Goal: Transaction & Acquisition: Purchase product/service

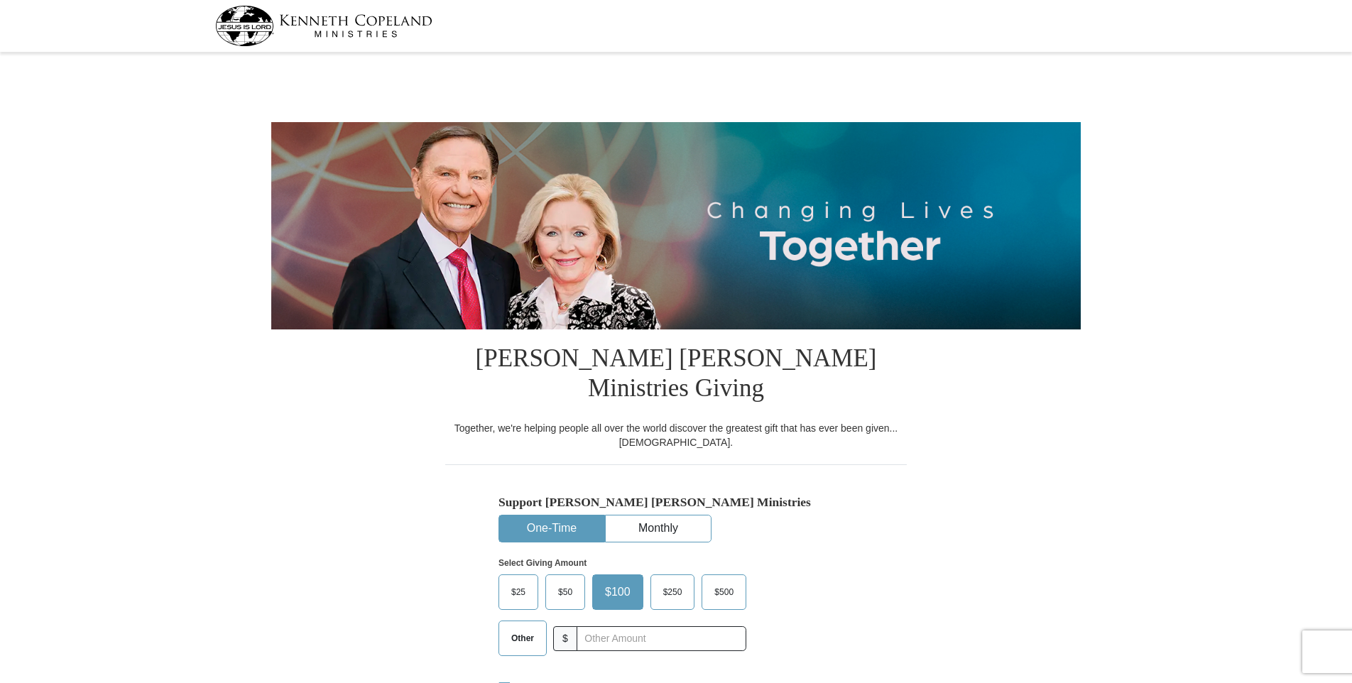
select select "OH"
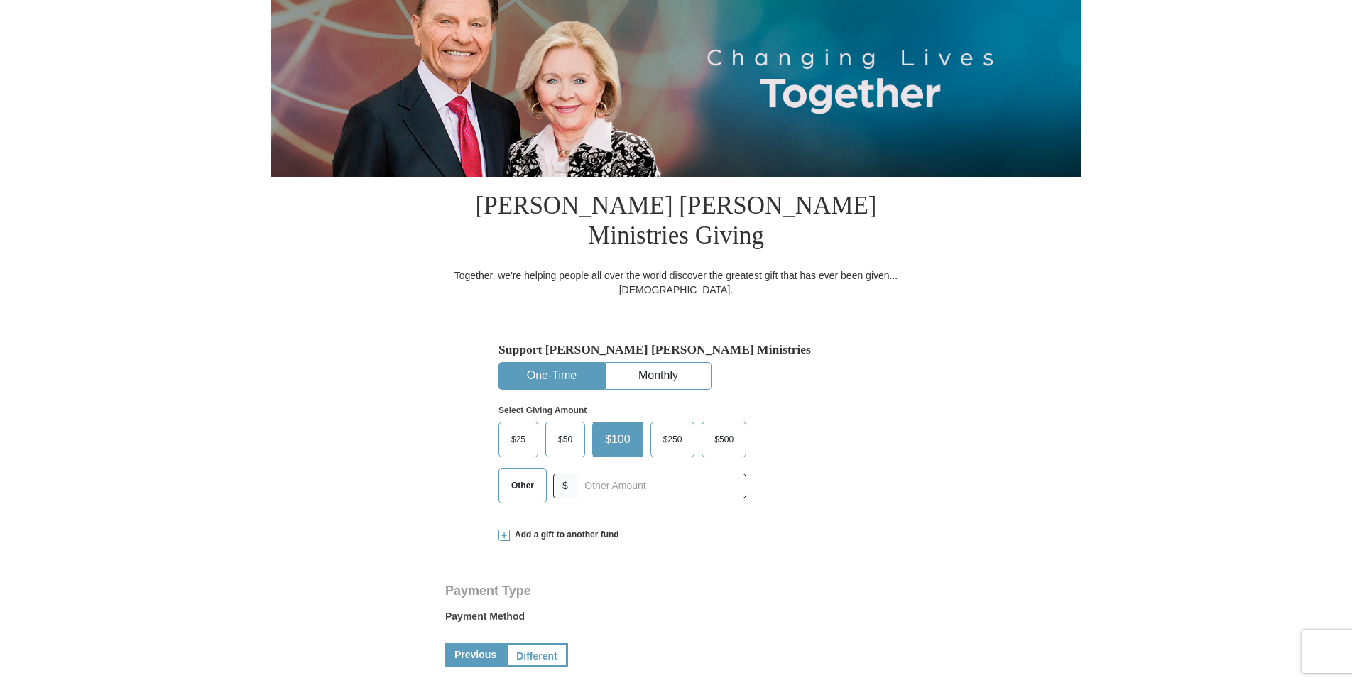
scroll to position [142, 0]
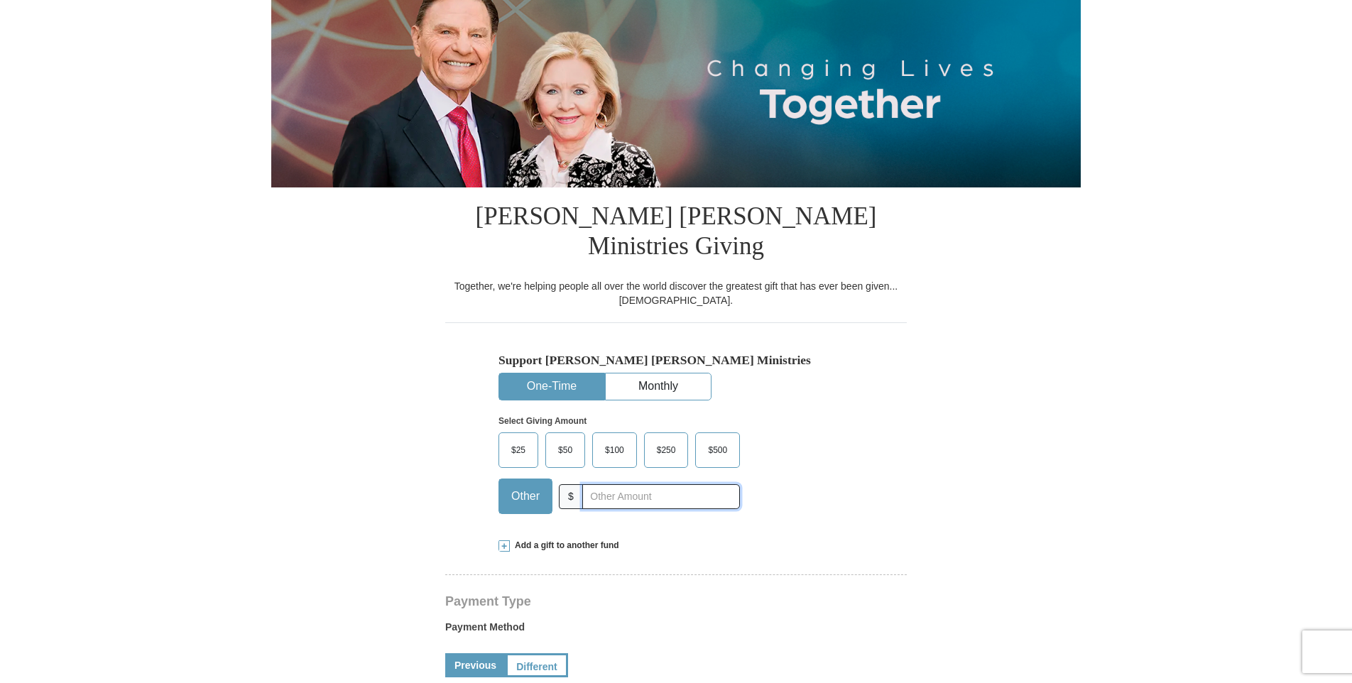
click at [595, 484] on input "text" at bounding box center [661, 496] width 158 height 25
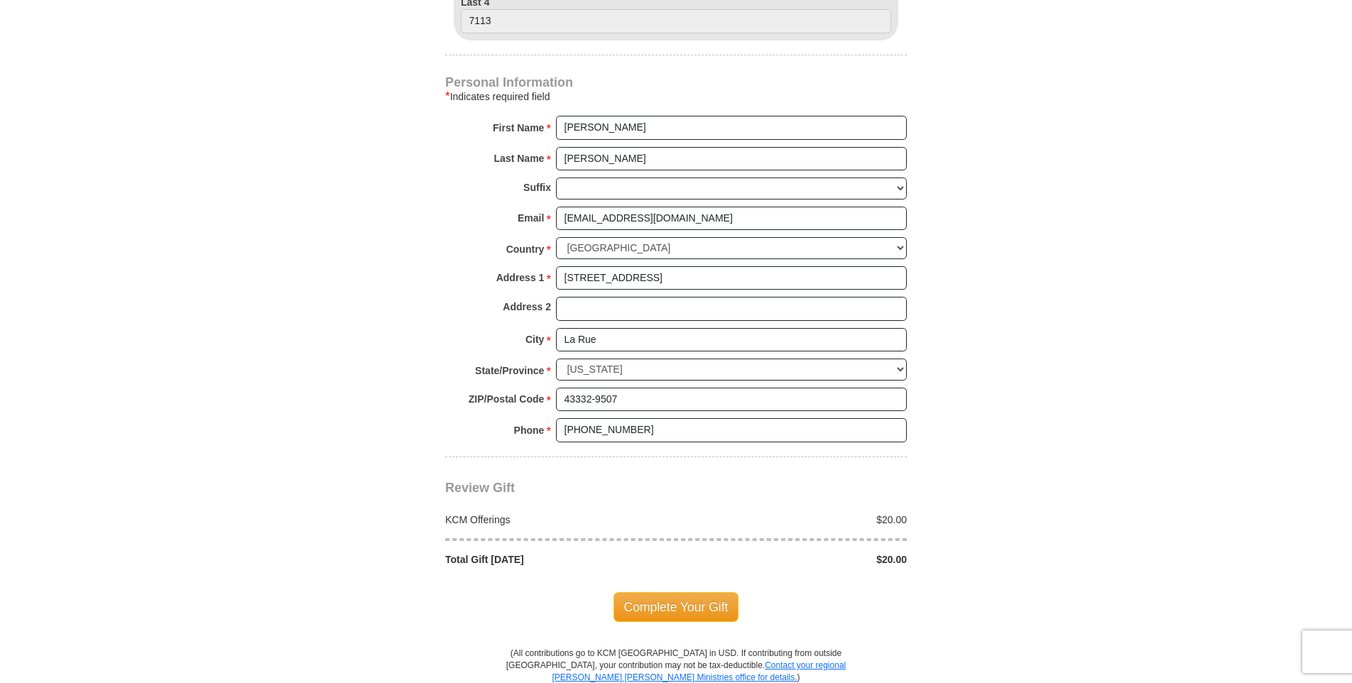
scroll to position [994, 0]
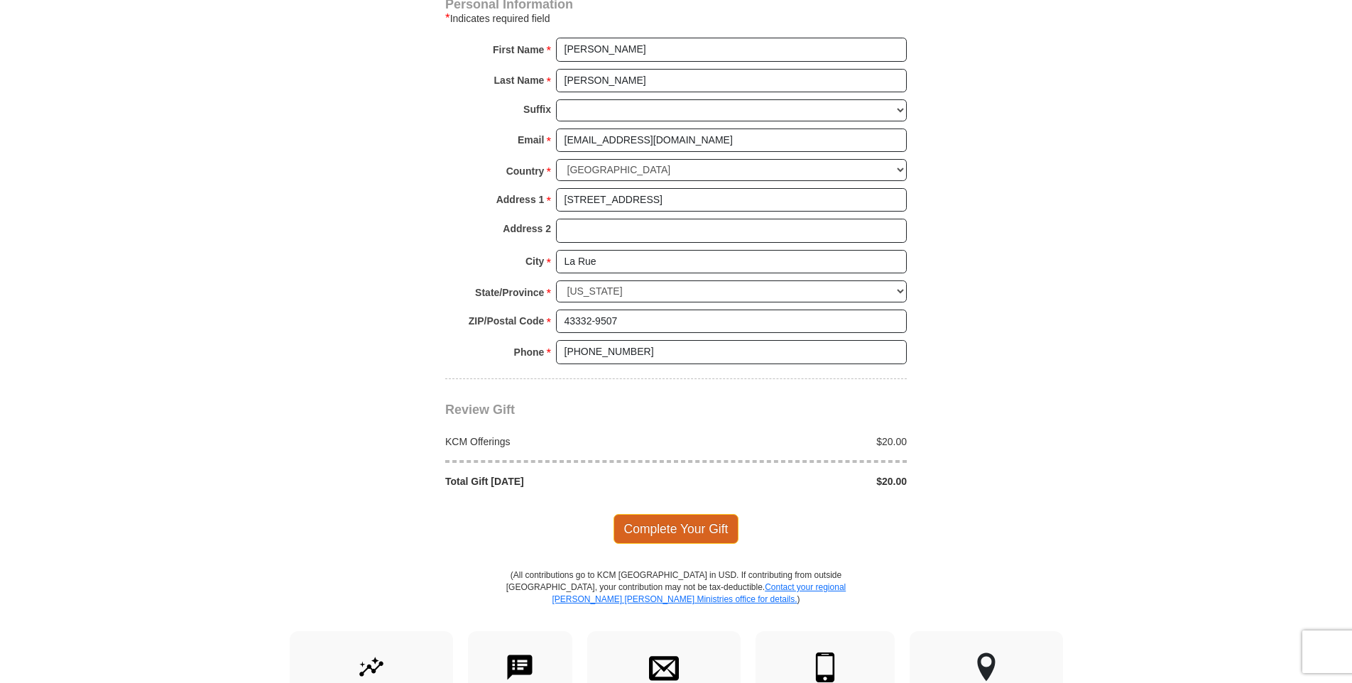
type input "20"
click at [671, 514] on span "Complete Your Gift" at bounding box center [676, 529] width 126 height 30
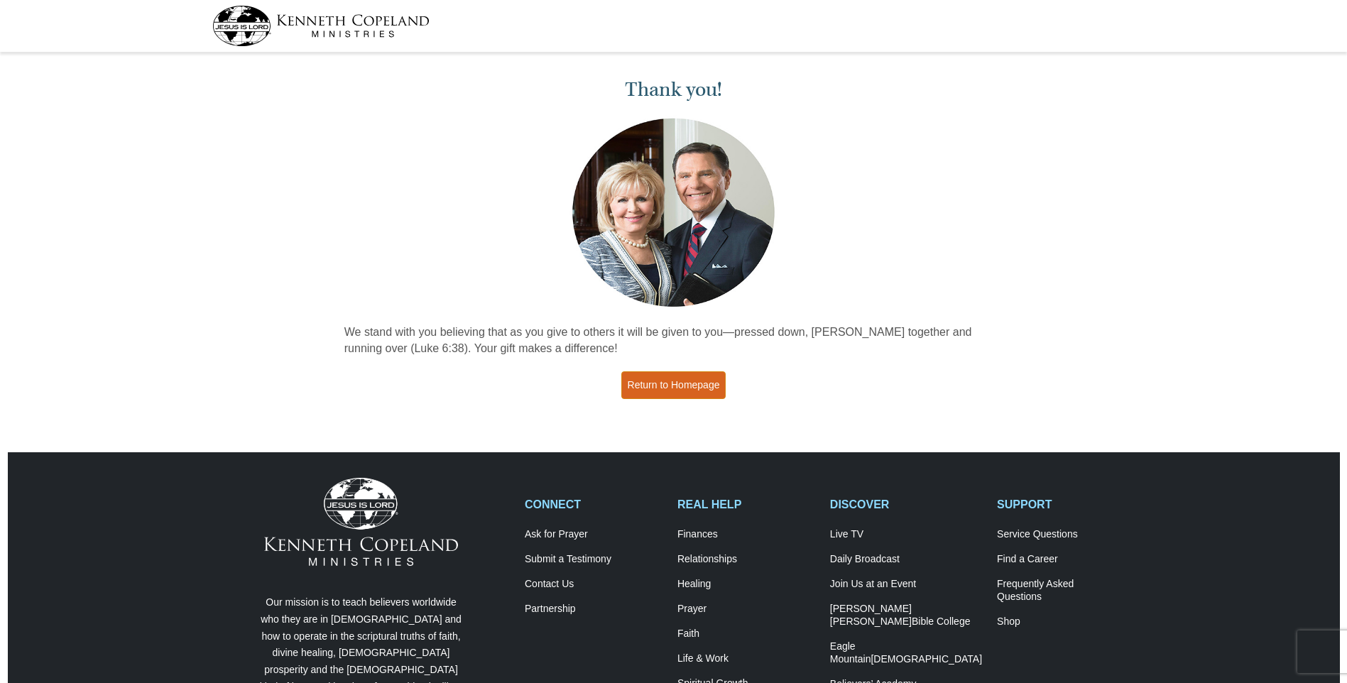
click at [688, 379] on link "Return to Homepage" at bounding box center [673, 385] width 105 height 28
